Goal: Task Accomplishment & Management: Manage account settings

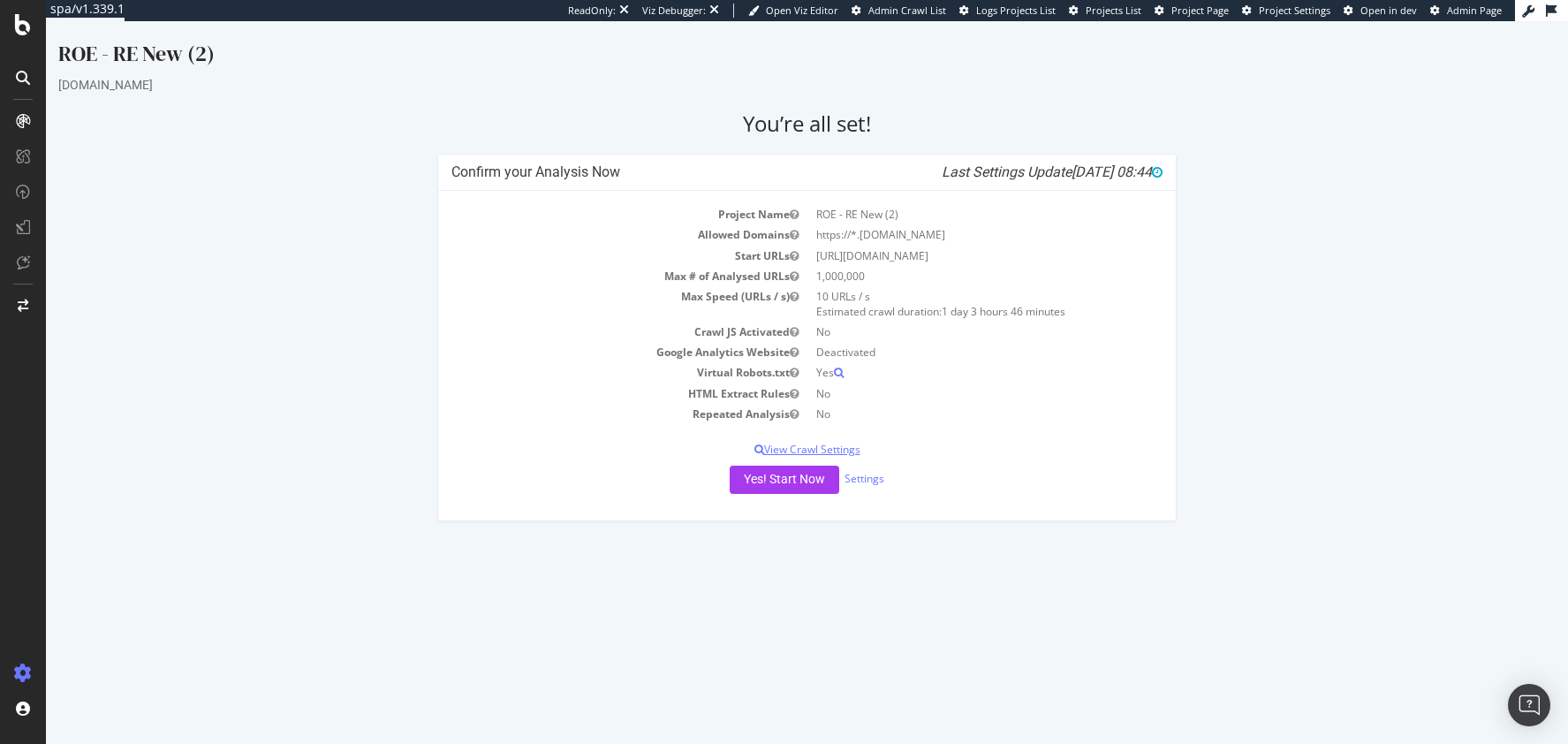
click at [838, 446] on p "View Crawl Settings" at bounding box center [807, 448] width 712 height 15
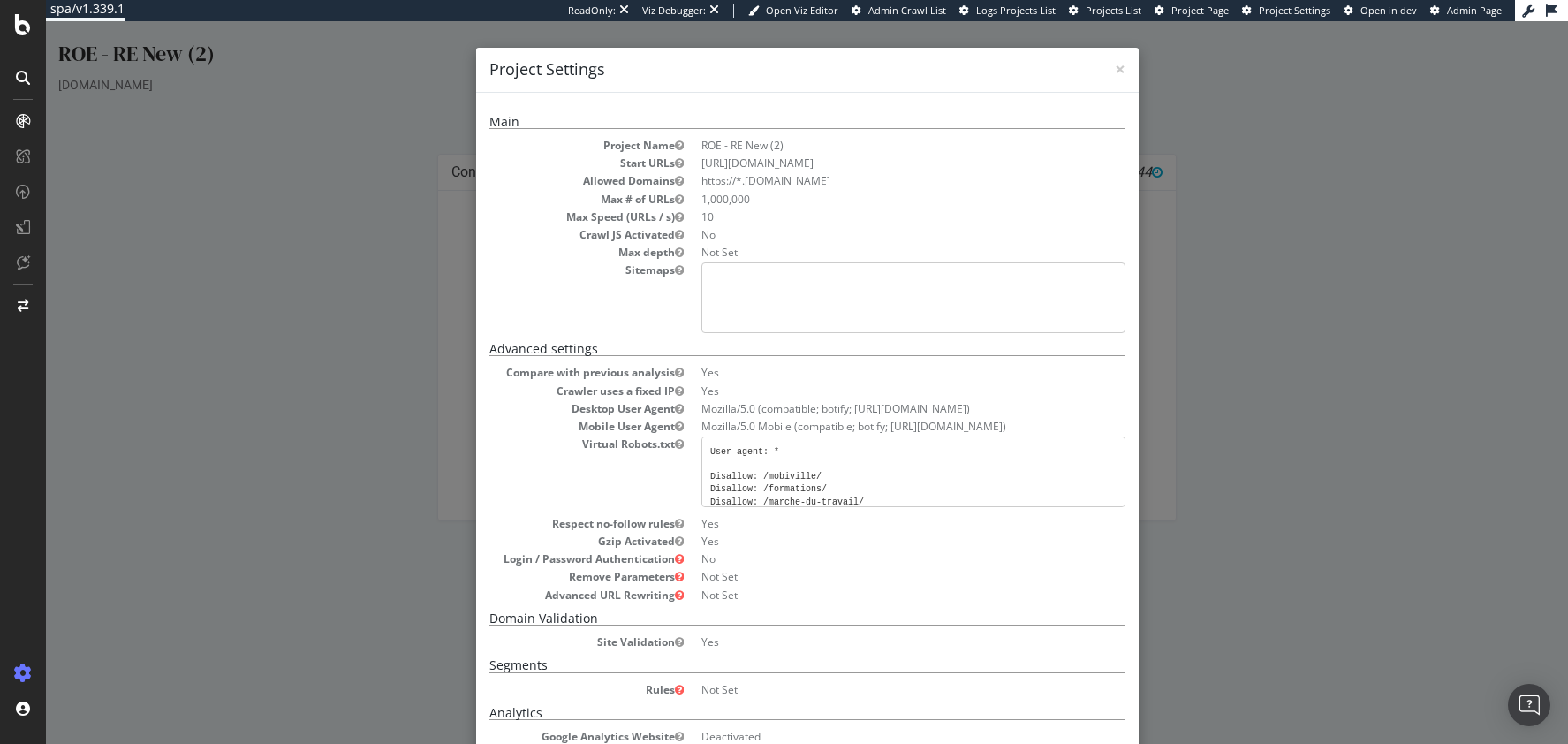
click at [1415, 484] on div "× Close Project Settings Main Project Name [PERSON_NAME] - RE New (2) Start URL…" at bounding box center [807, 381] width 1522 height 722
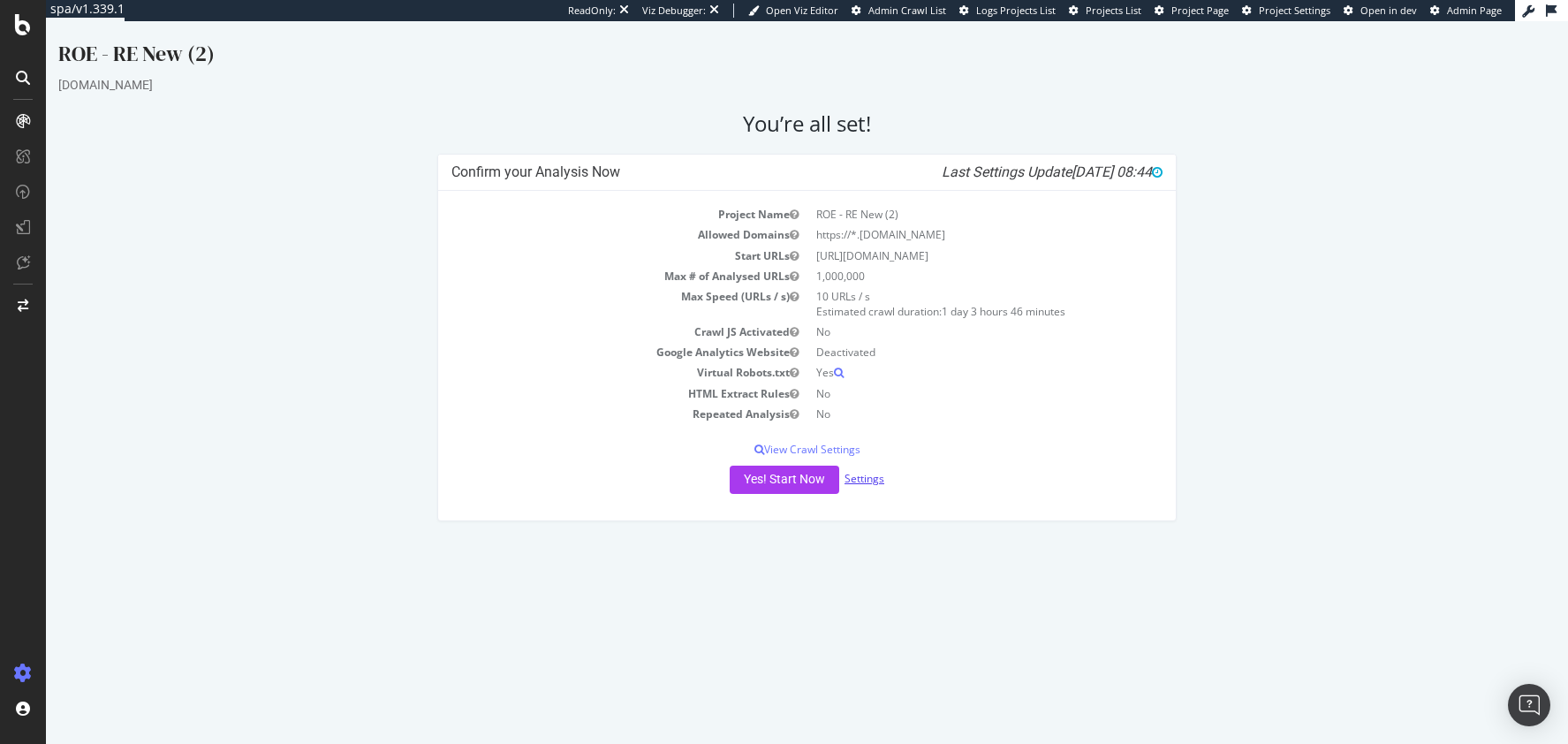
click at [877, 477] on link "Settings" at bounding box center [864, 478] width 40 height 15
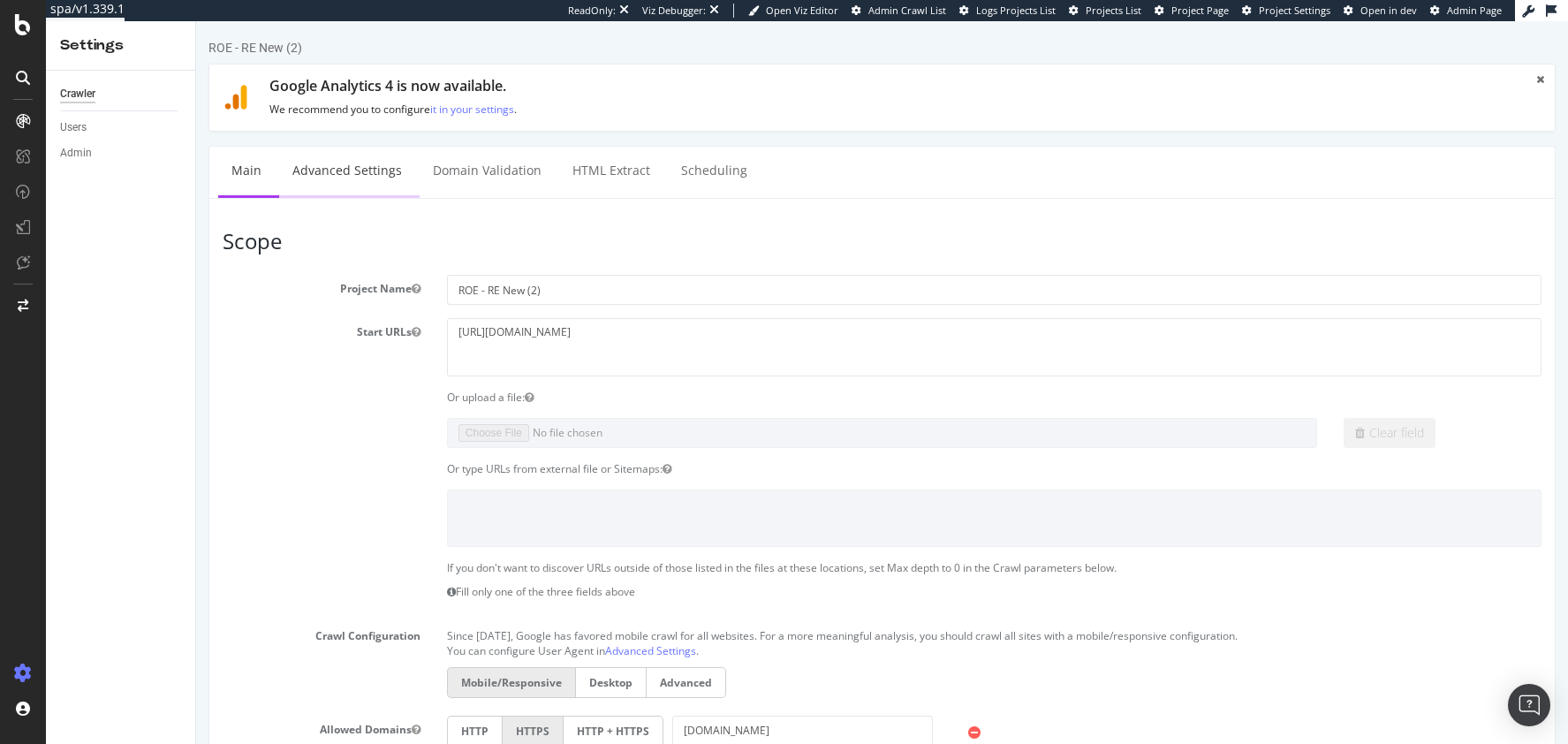
click at [348, 166] on link "Advanced Settings" at bounding box center [347, 171] width 136 height 49
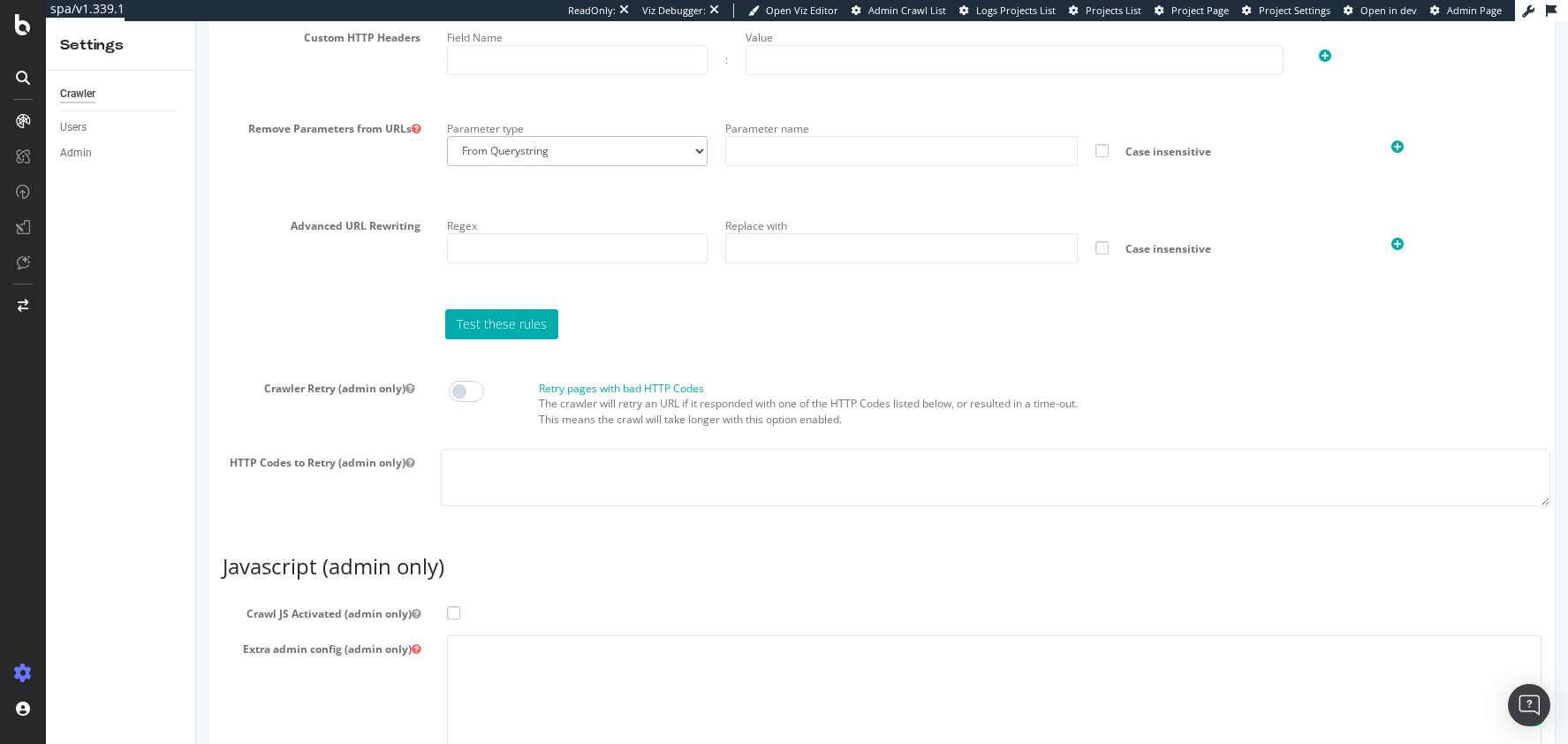
scroll to position [1399, 0]
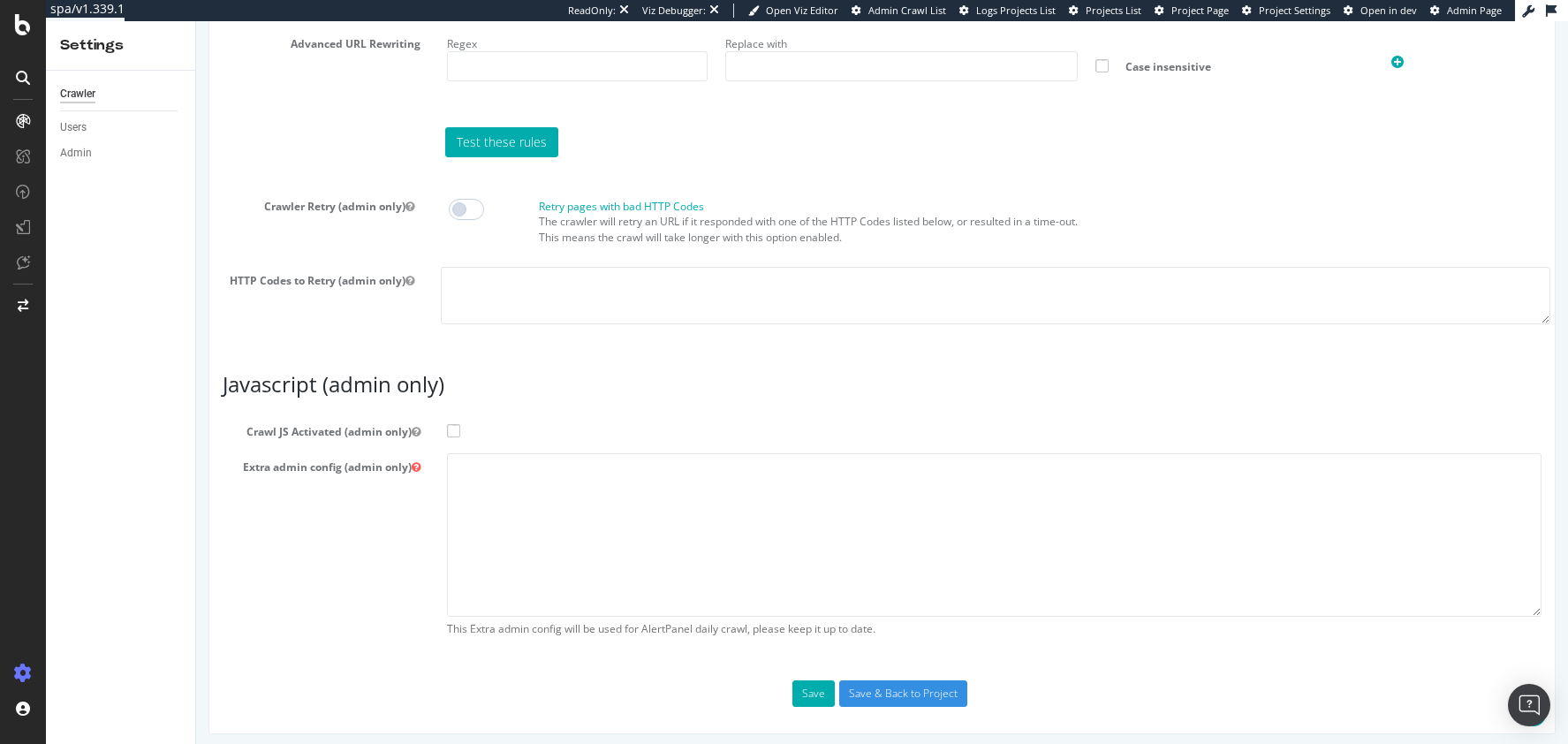
click at [456, 428] on span at bounding box center [453, 430] width 14 height 14
click at [196, 21] on input "Crawl JS Activated (admin only)" at bounding box center [196, 21] width 0 height 0
click at [807, 684] on button "Save" at bounding box center [813, 692] width 43 height 26
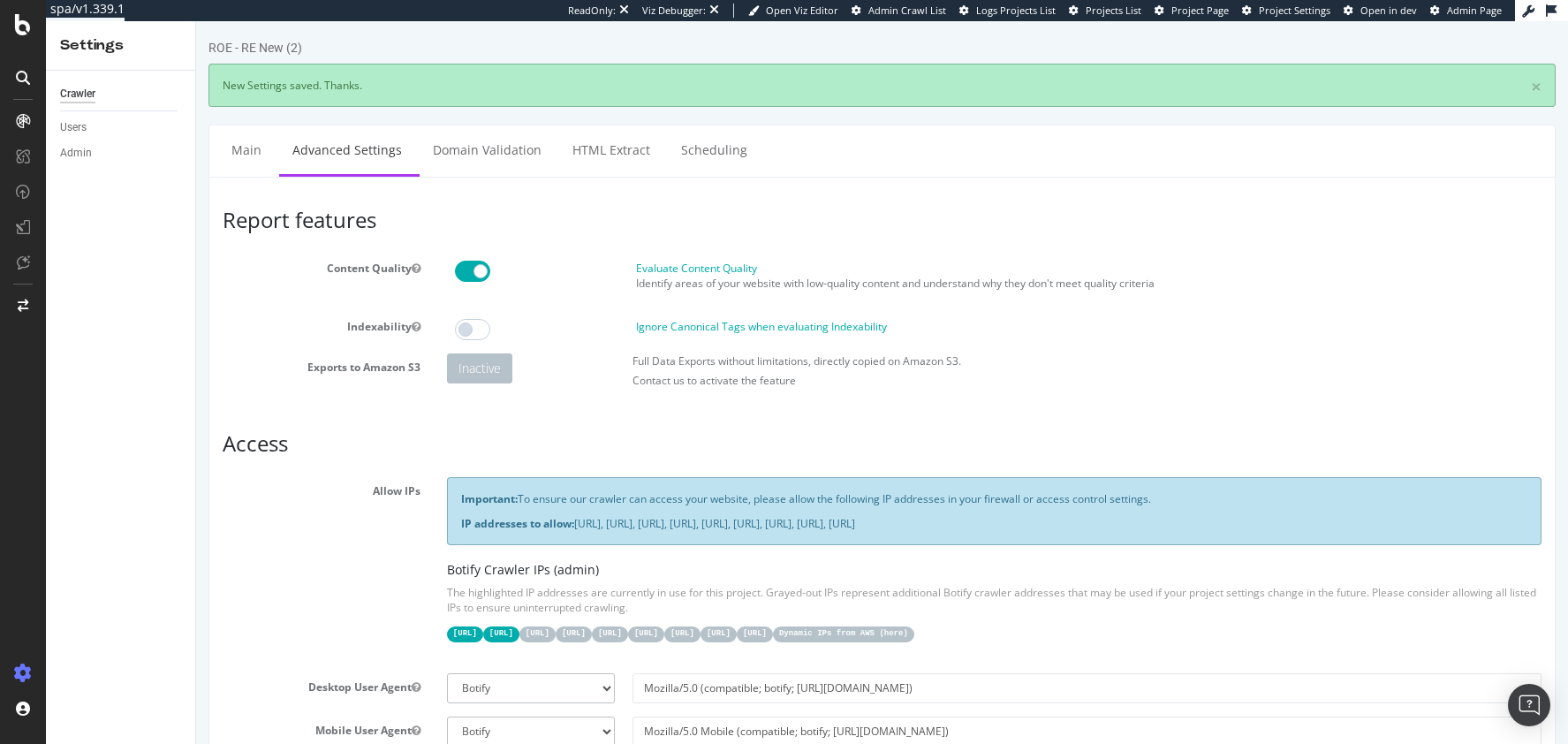
scroll to position [0, 0]
